Goal: Transaction & Acquisition: Purchase product/service

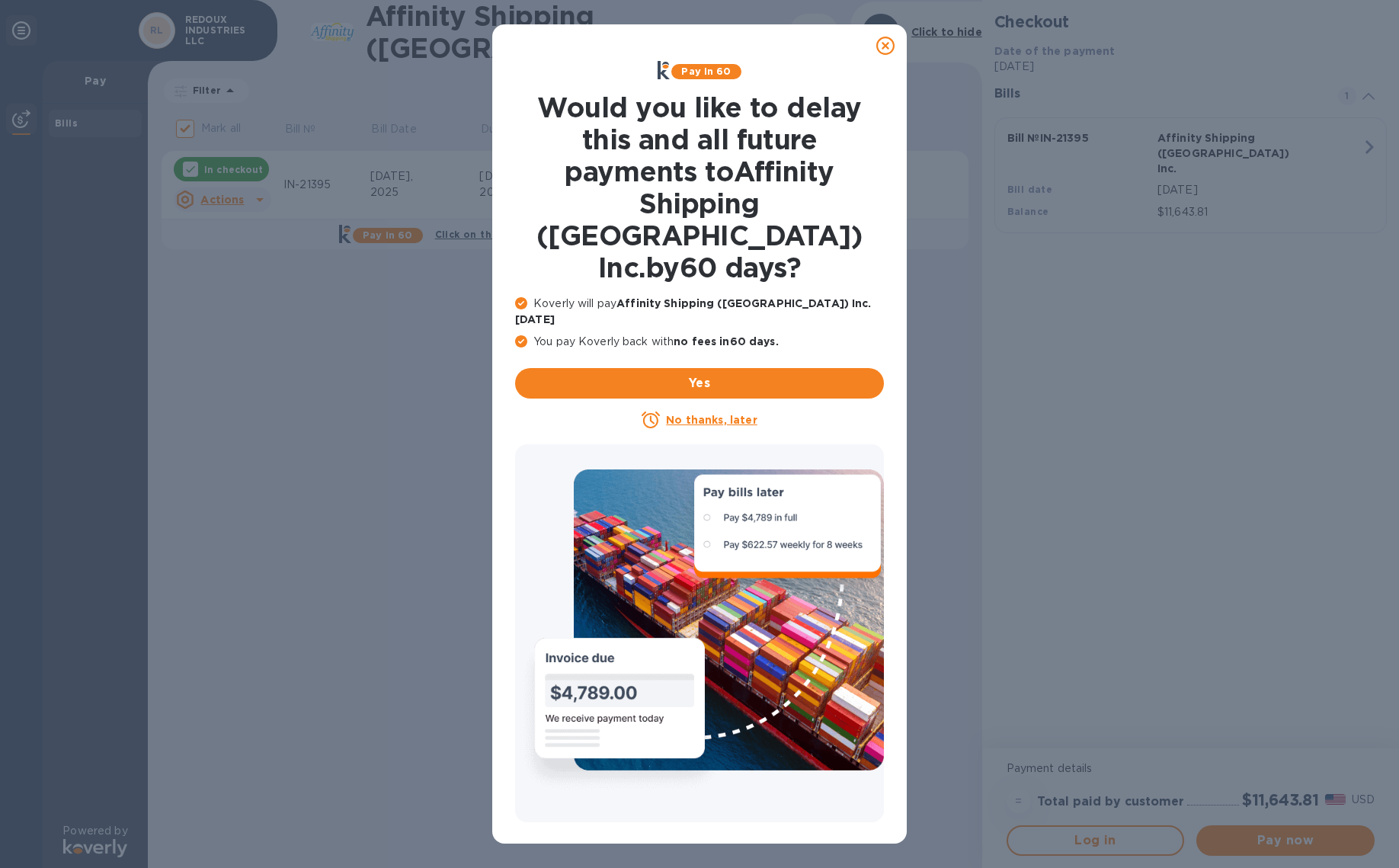
click at [886, 44] on icon at bounding box center [885, 45] width 19 height 19
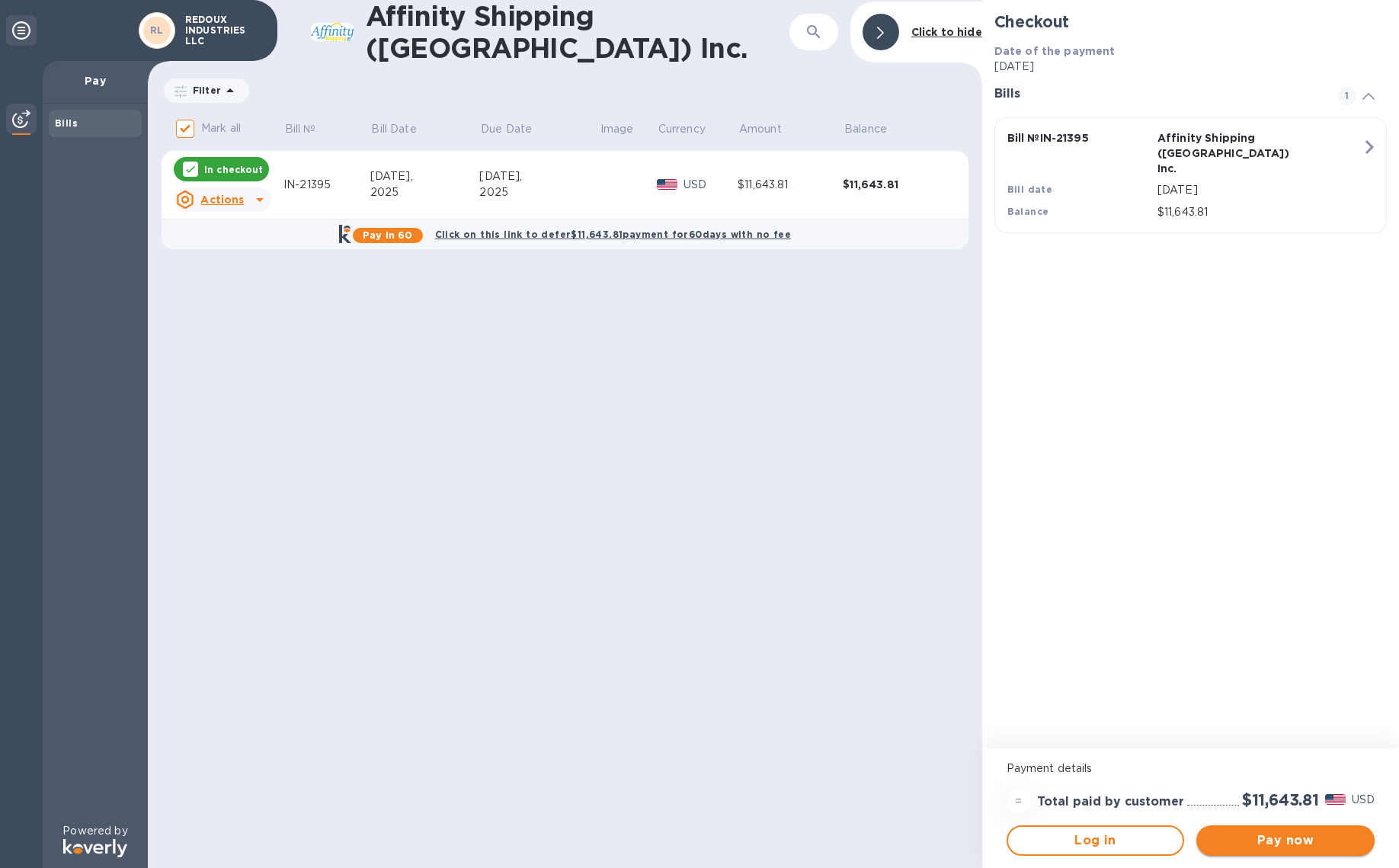
click at [1294, 837] on span "Pay now" at bounding box center [1285, 840] width 154 height 19
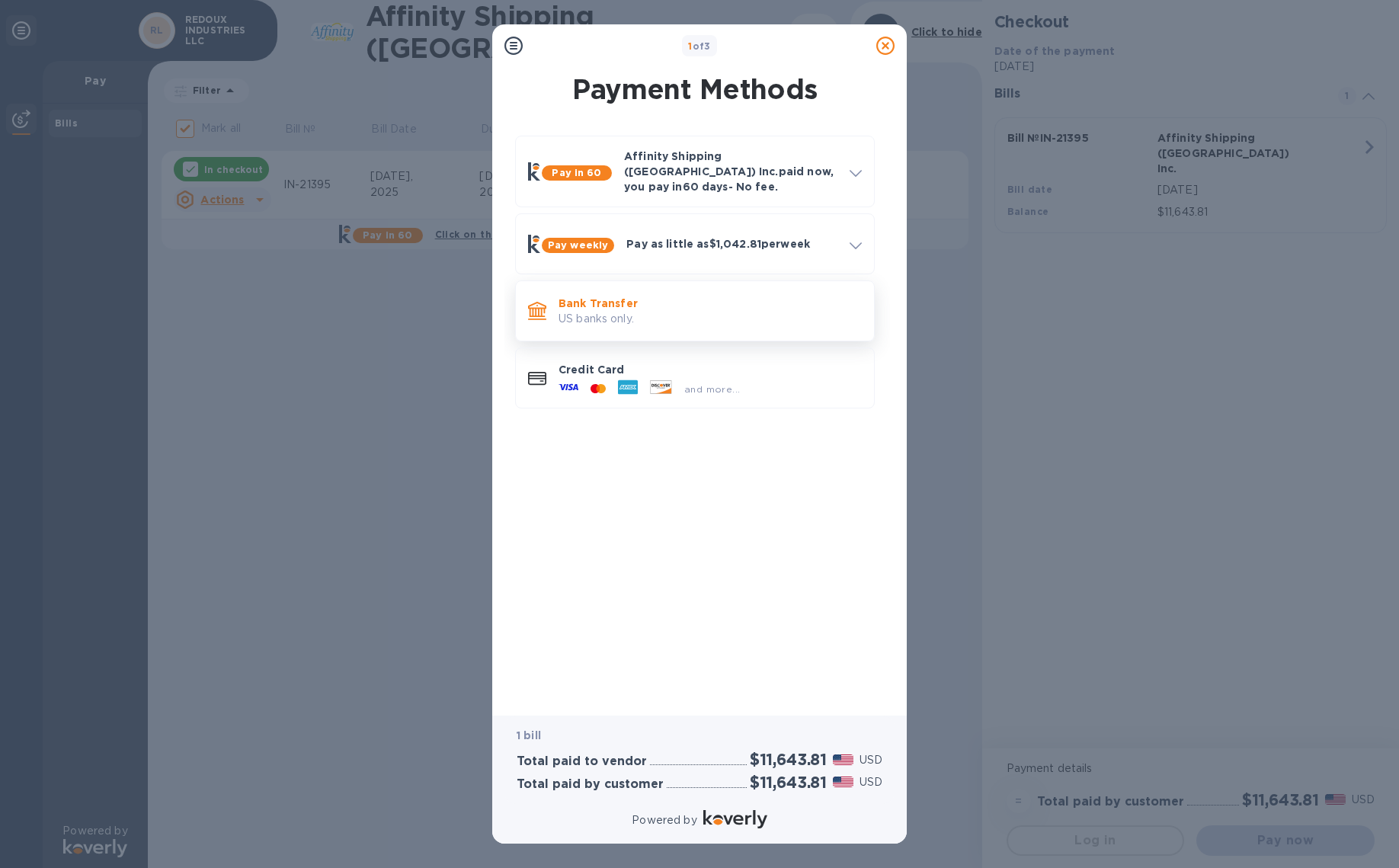
click at [622, 311] on p "US banks only." at bounding box center [710, 318] width 303 height 16
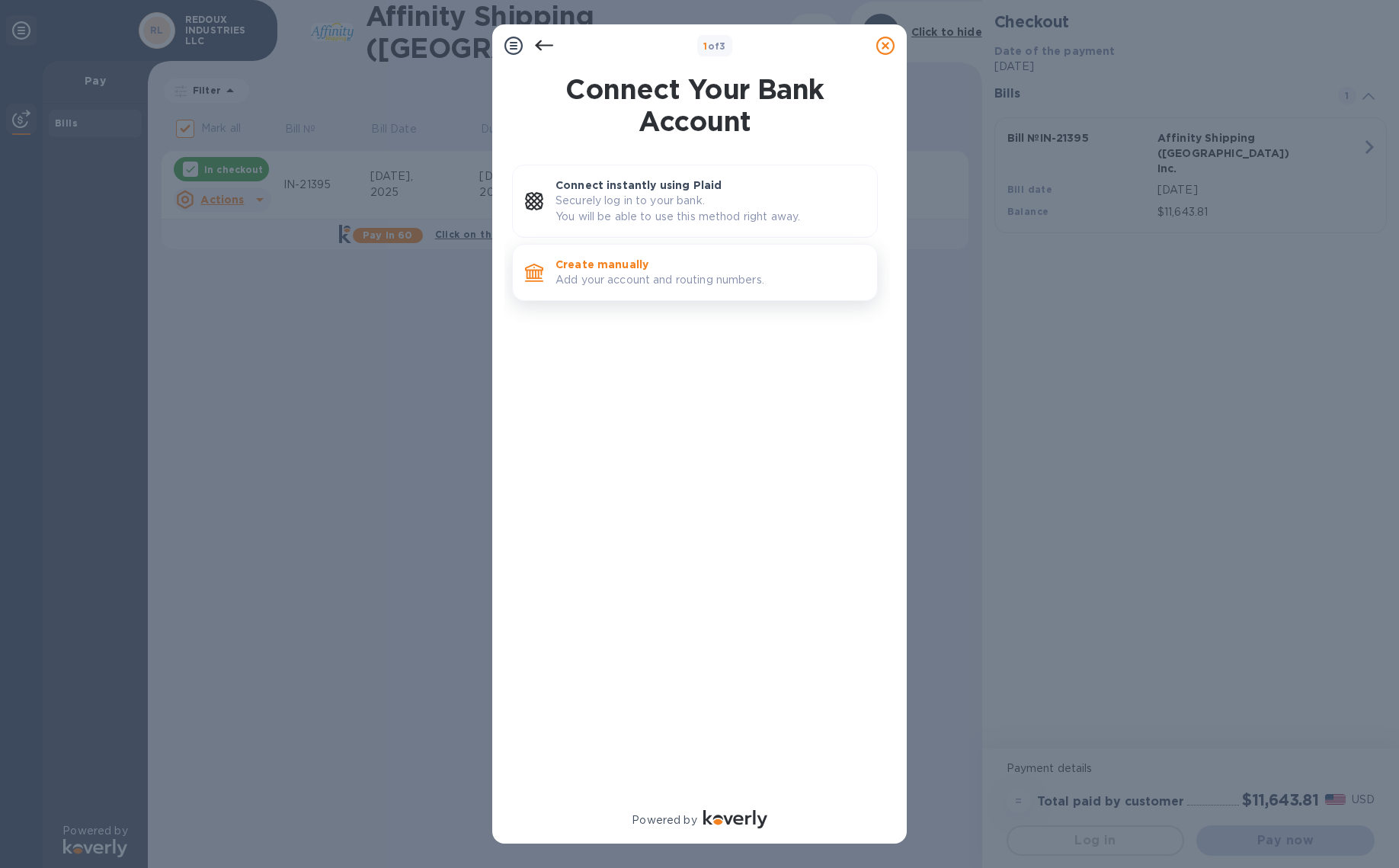
click at [626, 275] on p "Add your account and routing numbers." at bounding box center [710, 280] width 310 height 16
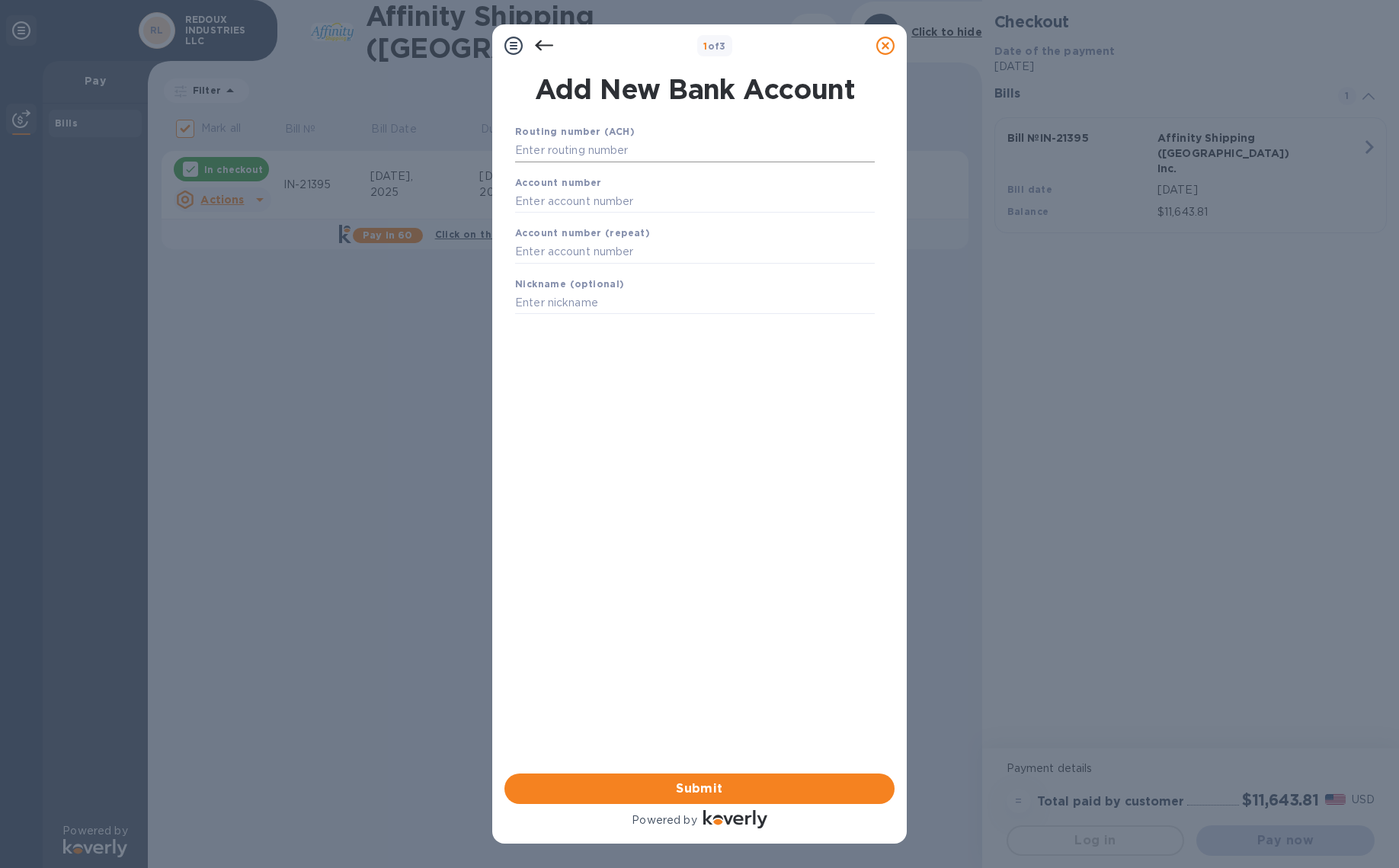
click at [618, 145] on input "text" at bounding box center [695, 150] width 360 height 23
type input "122235821"
click at [621, 222] on input "text" at bounding box center [695, 219] width 360 height 23
type input "153469670480"
click at [605, 275] on input "text" at bounding box center [695, 270] width 360 height 23
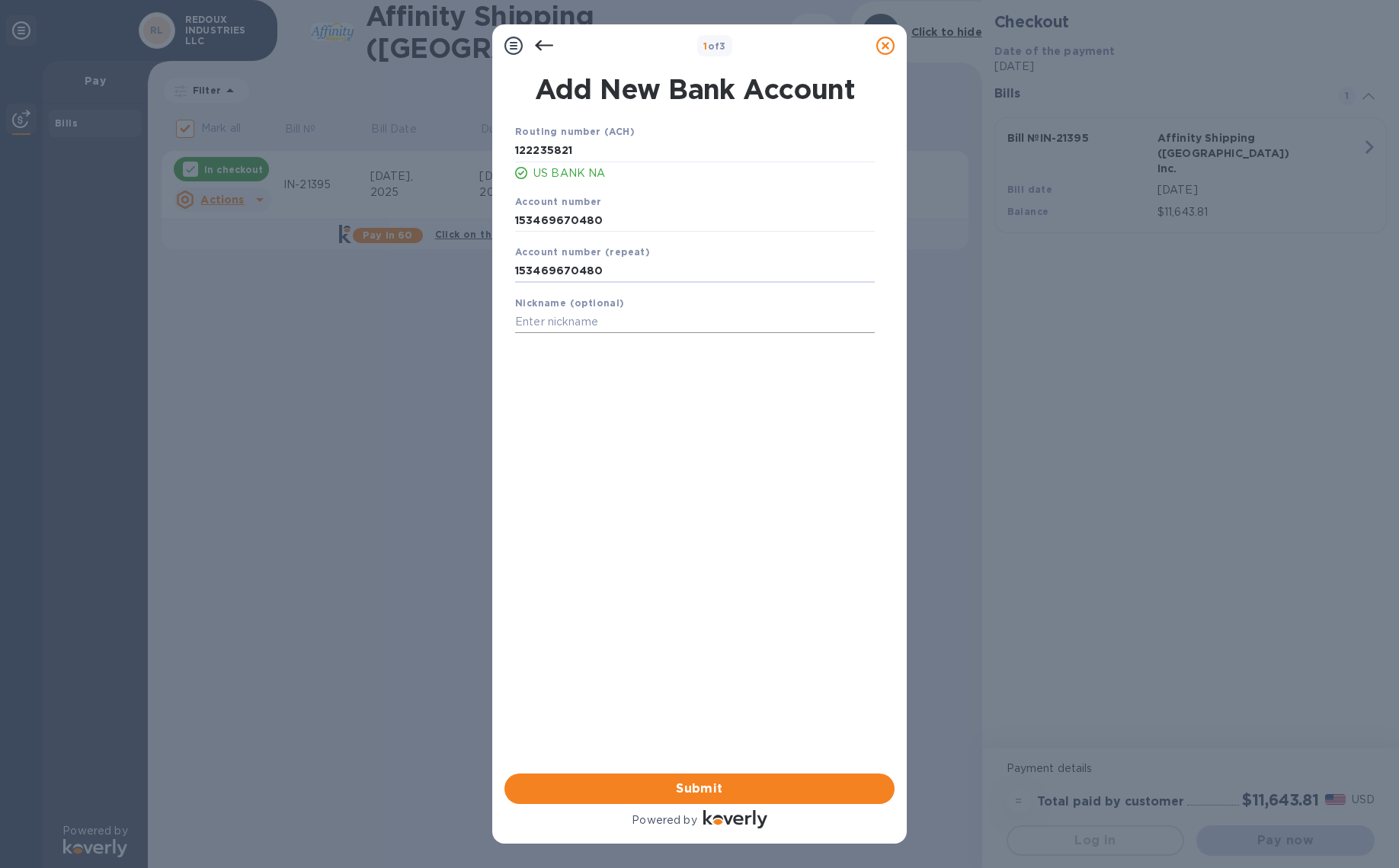
type input "153469670480"
click at [594, 322] on input "text" at bounding box center [695, 321] width 360 height 23
type input "Redoux Materials"
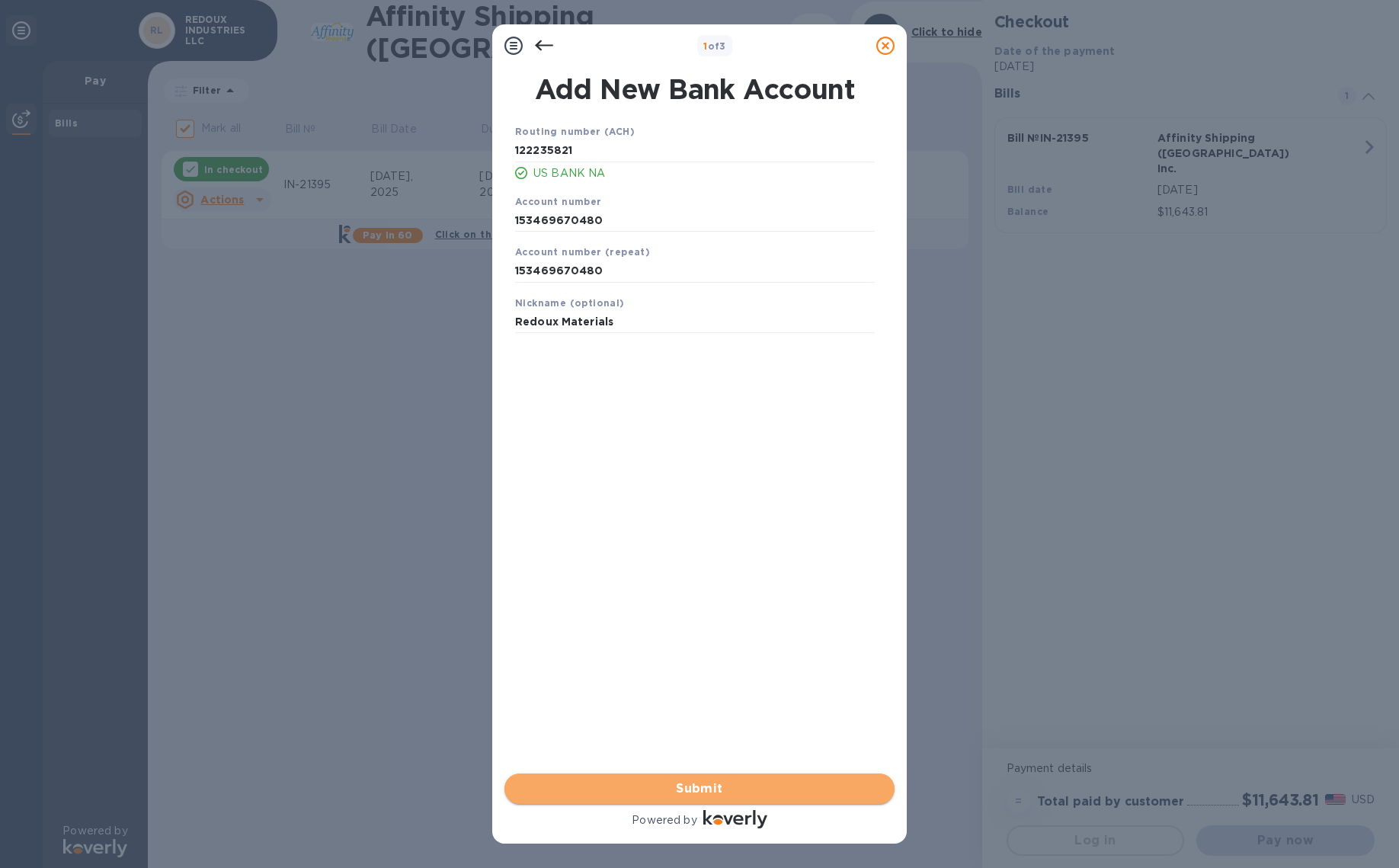
click at [711, 784] on span "Submit" at bounding box center [700, 788] width 366 height 19
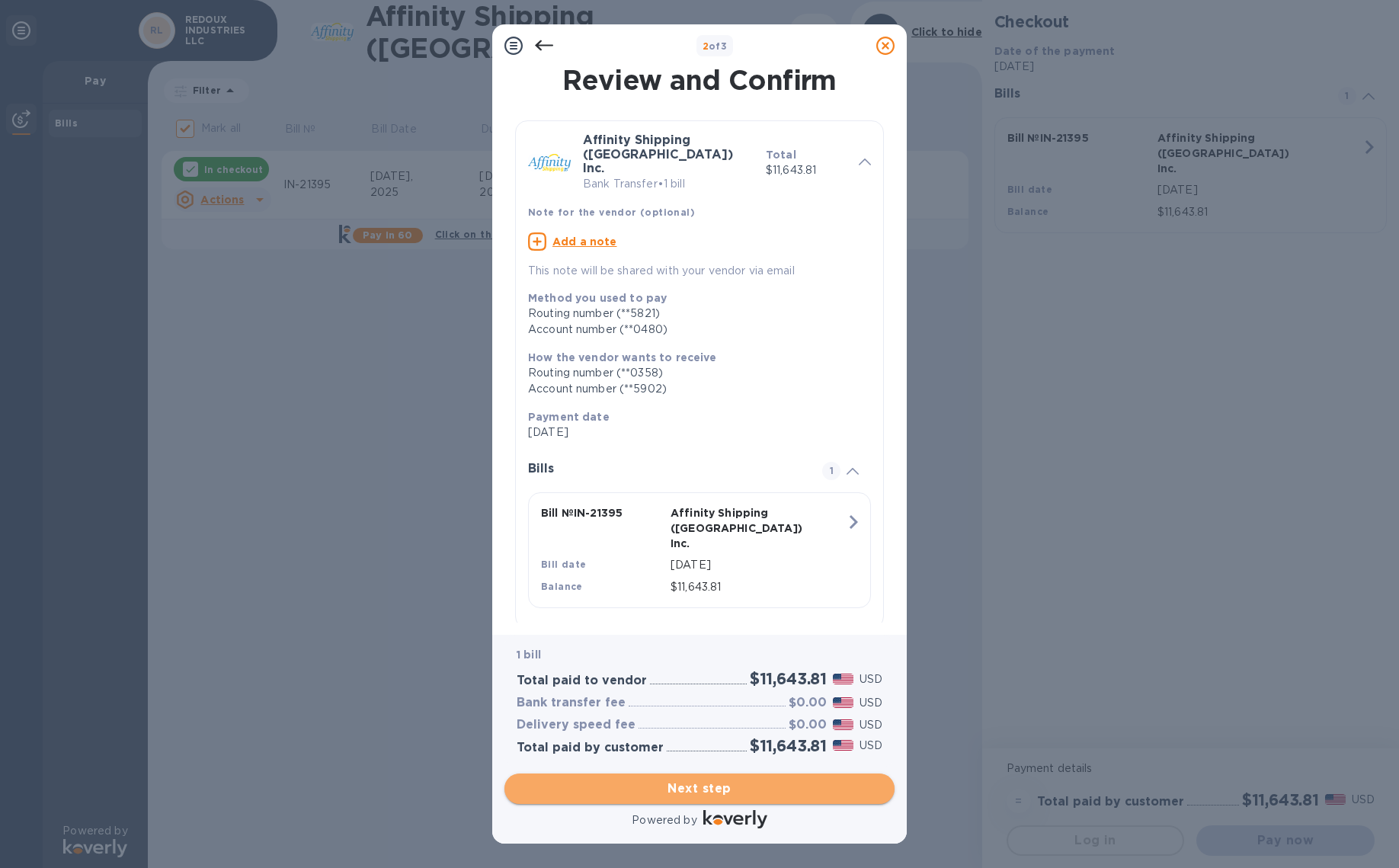
click at [707, 785] on span "Next step" at bounding box center [700, 788] width 366 height 19
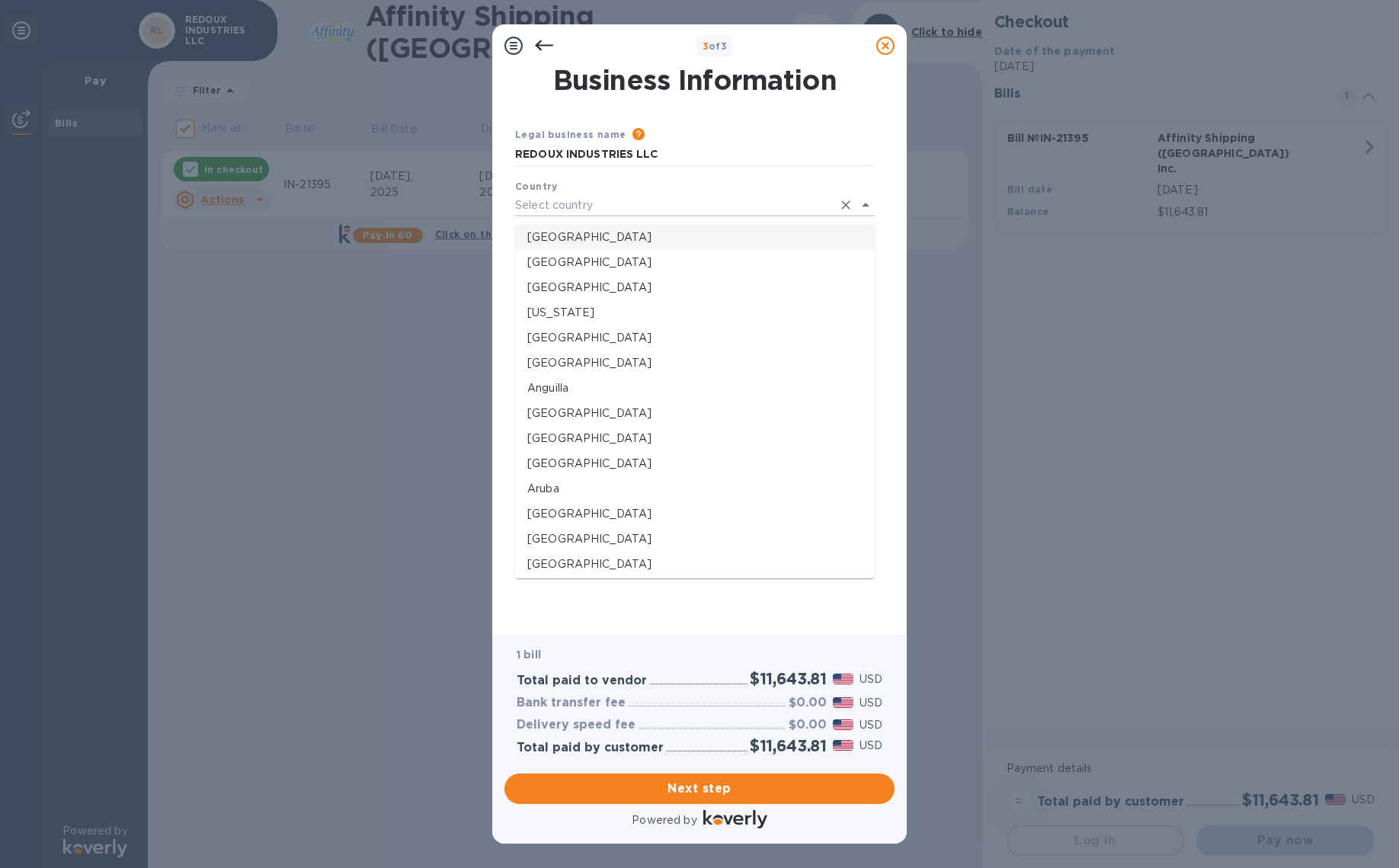
click at [604, 239] on p "[GEOGRAPHIC_DATA]" at bounding box center [694, 237] width 335 height 16
type input "[GEOGRAPHIC_DATA]"
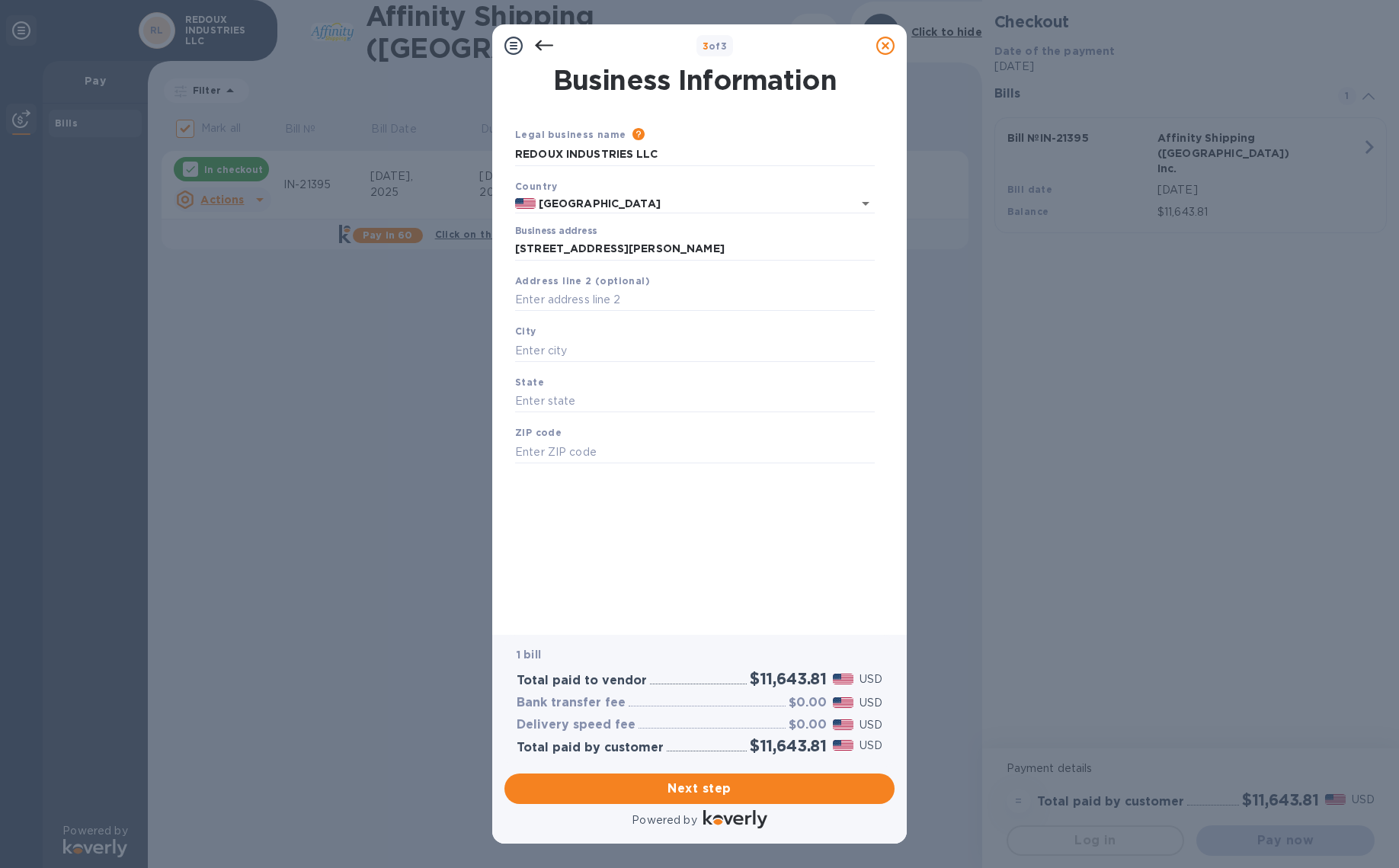
type input "[STREET_ADDRESS][PERSON_NAME]"
type input "[GEOGRAPHIC_DATA]"
type input "CA"
type input "93063"
click at [686, 788] on span "Next step" at bounding box center [700, 788] width 366 height 19
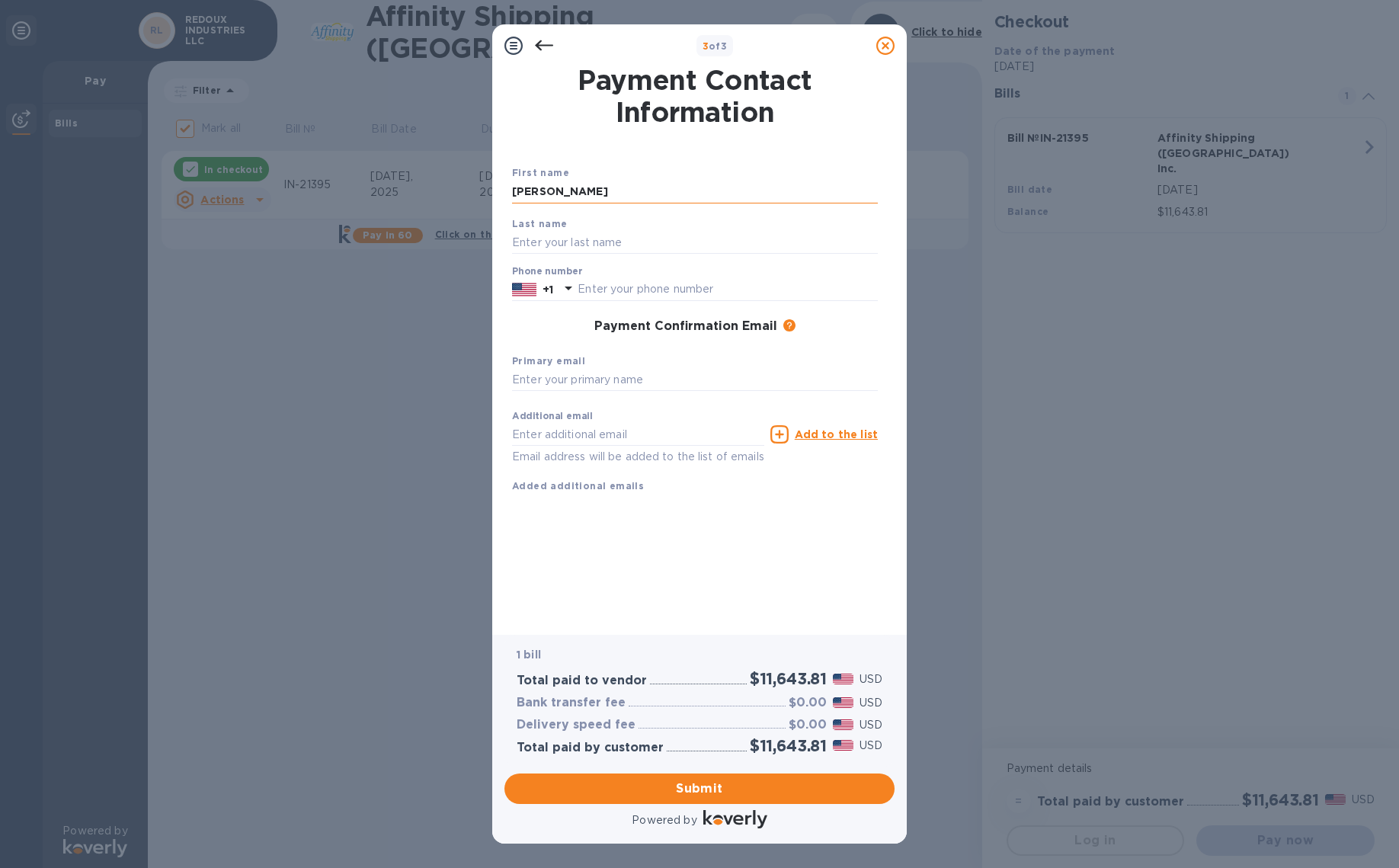
type input "[PERSON_NAME]"
type input "8053046797"
type input "[EMAIL_ADDRESS][DOMAIN_NAME]"
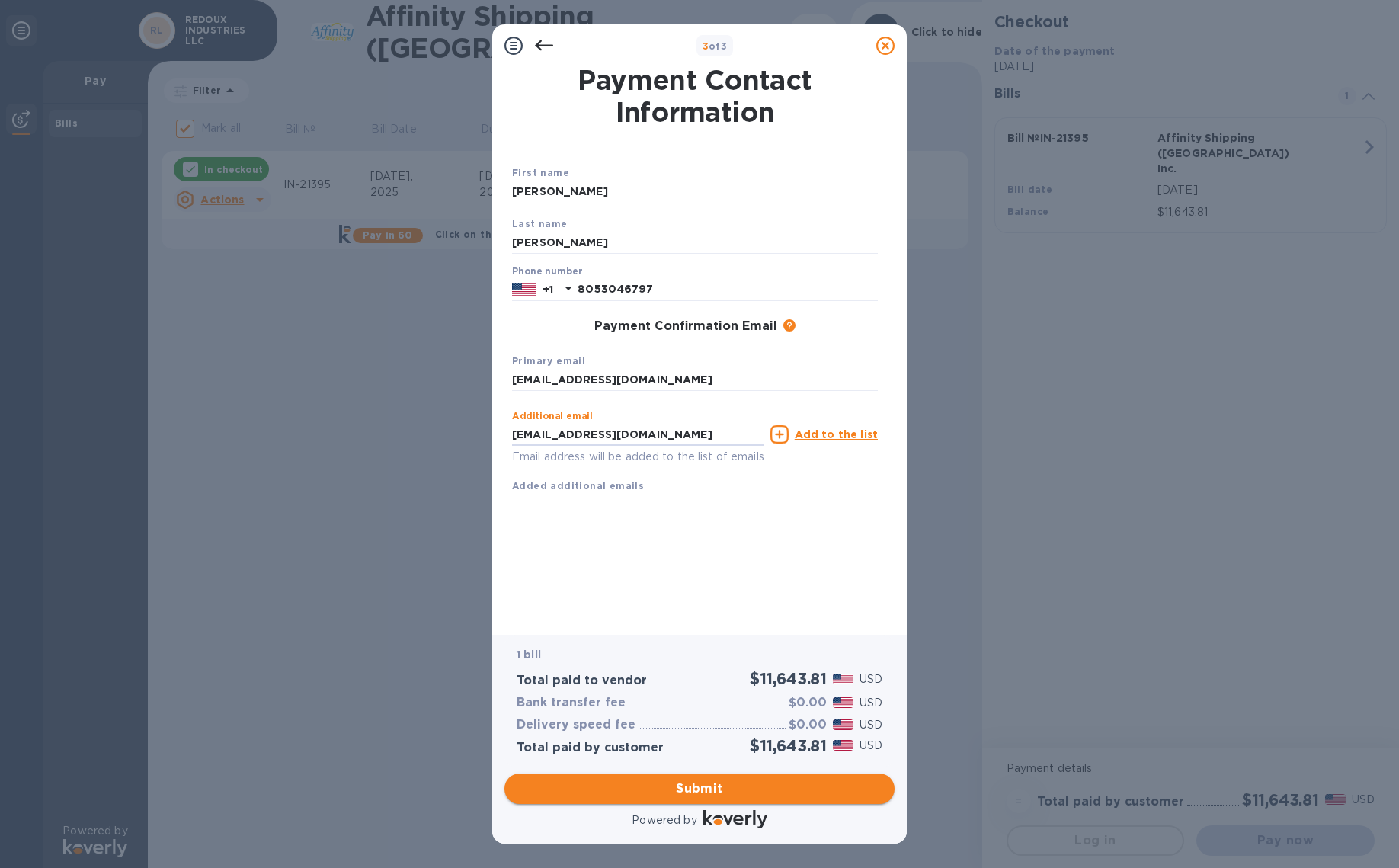
click at [691, 785] on span "Submit" at bounding box center [700, 788] width 366 height 19
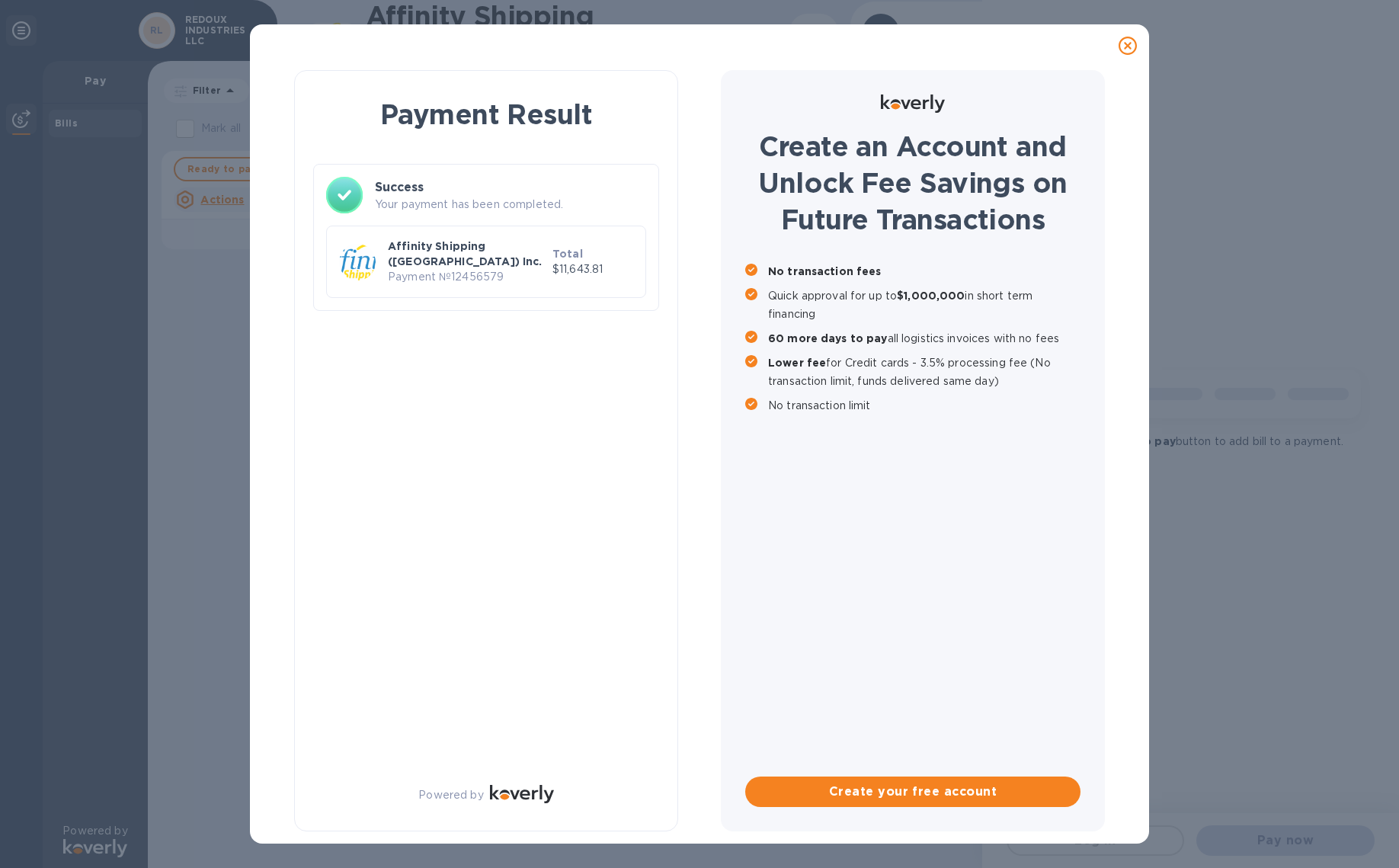
checkbox input "false"
